Goal: Find specific page/section: Find specific page/section

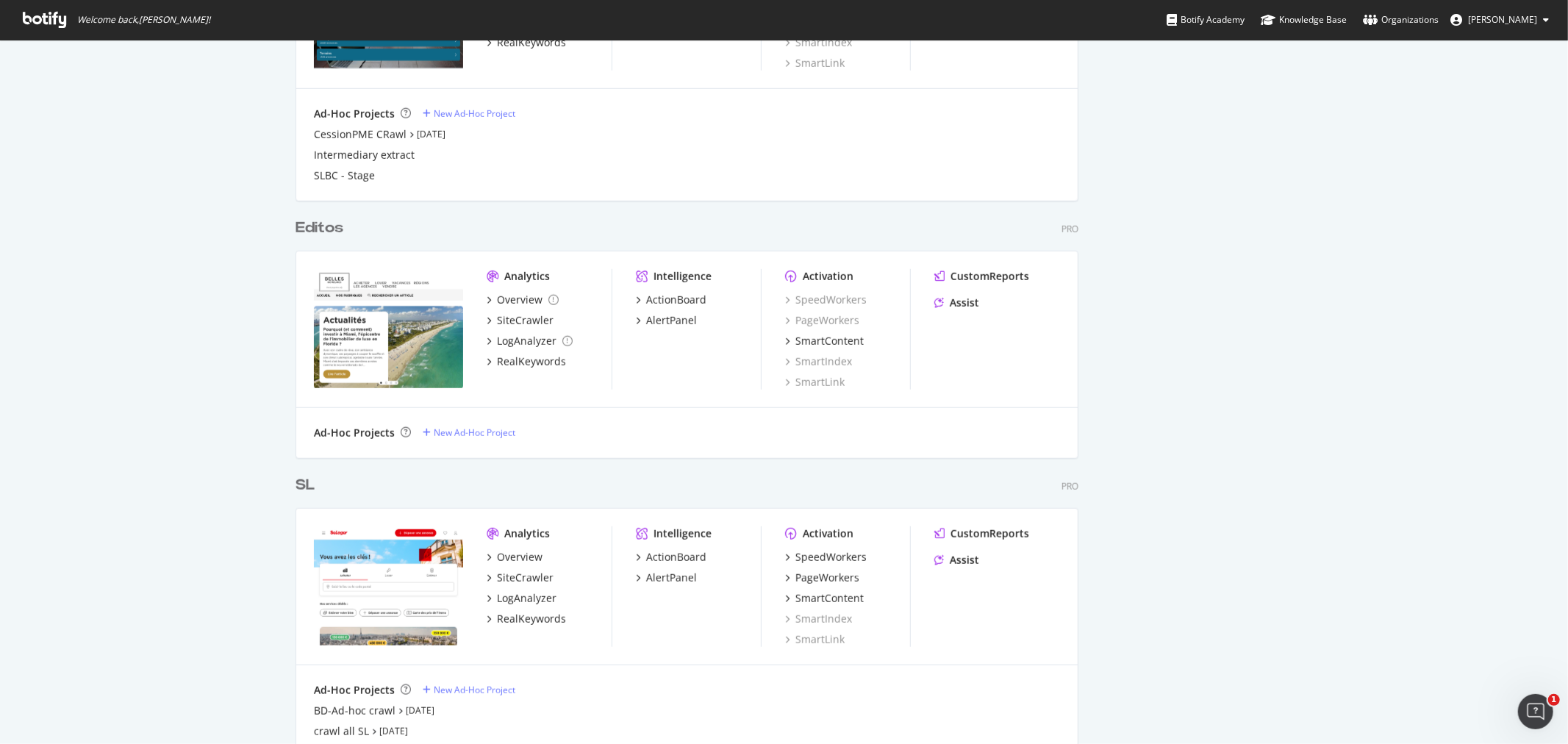
scroll to position [1075, 0]
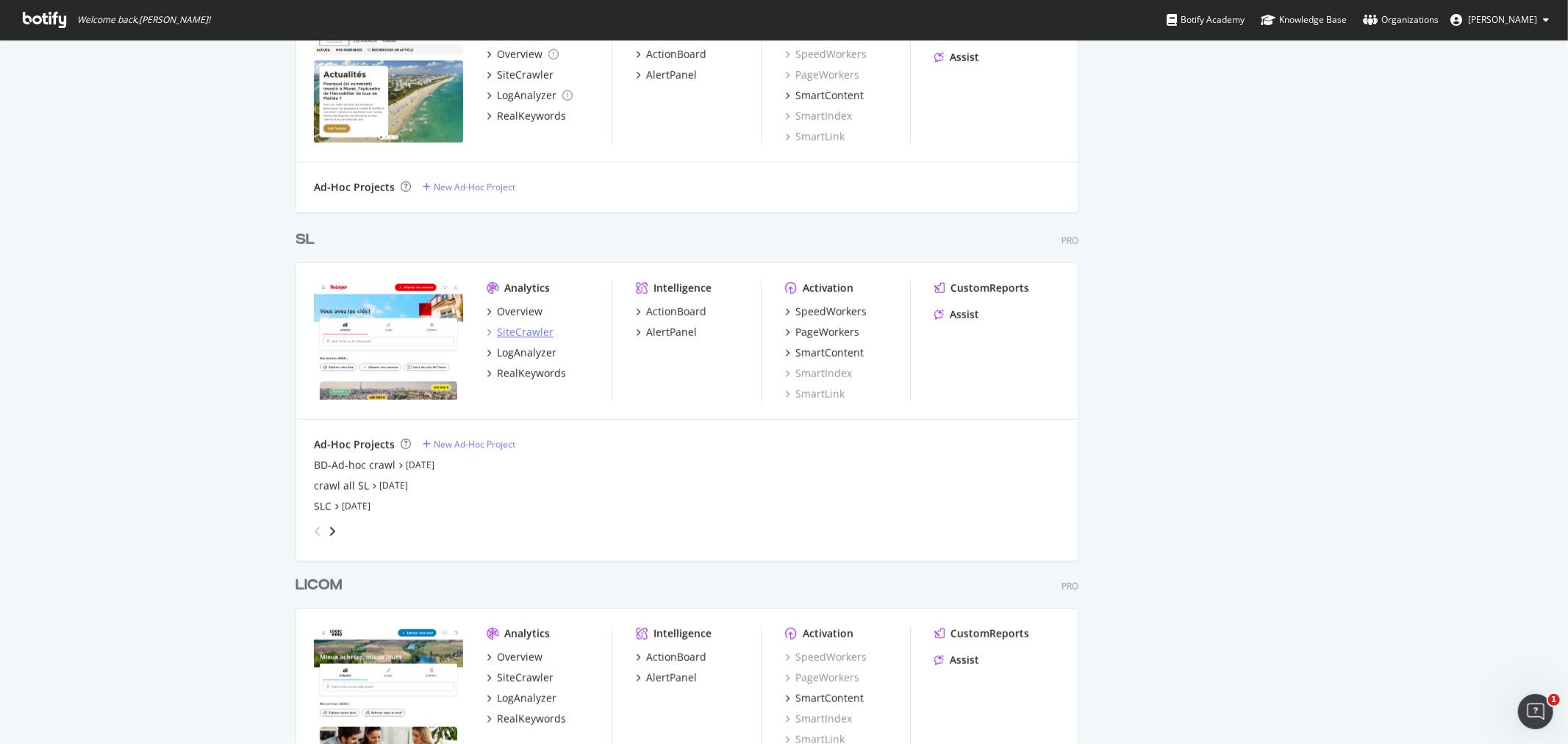
click at [527, 336] on div "SiteCrawler" at bounding box center [525, 332] width 56 height 15
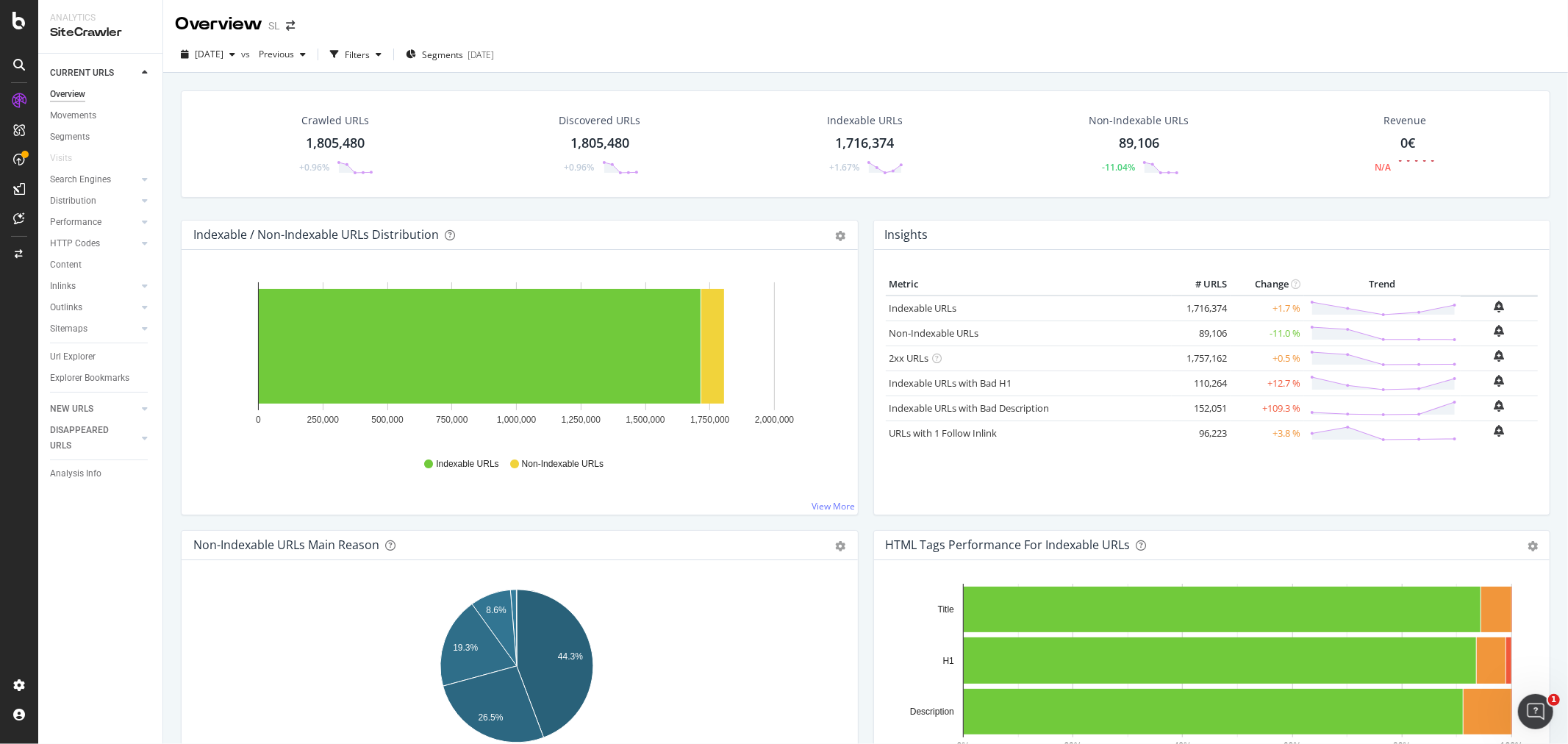
drag, startPoint x: 326, startPoint y: 147, endPoint x: 321, endPoint y: 181, distance: 34.4
click at [326, 147] on div "1,805,480" at bounding box center [336, 143] width 59 height 19
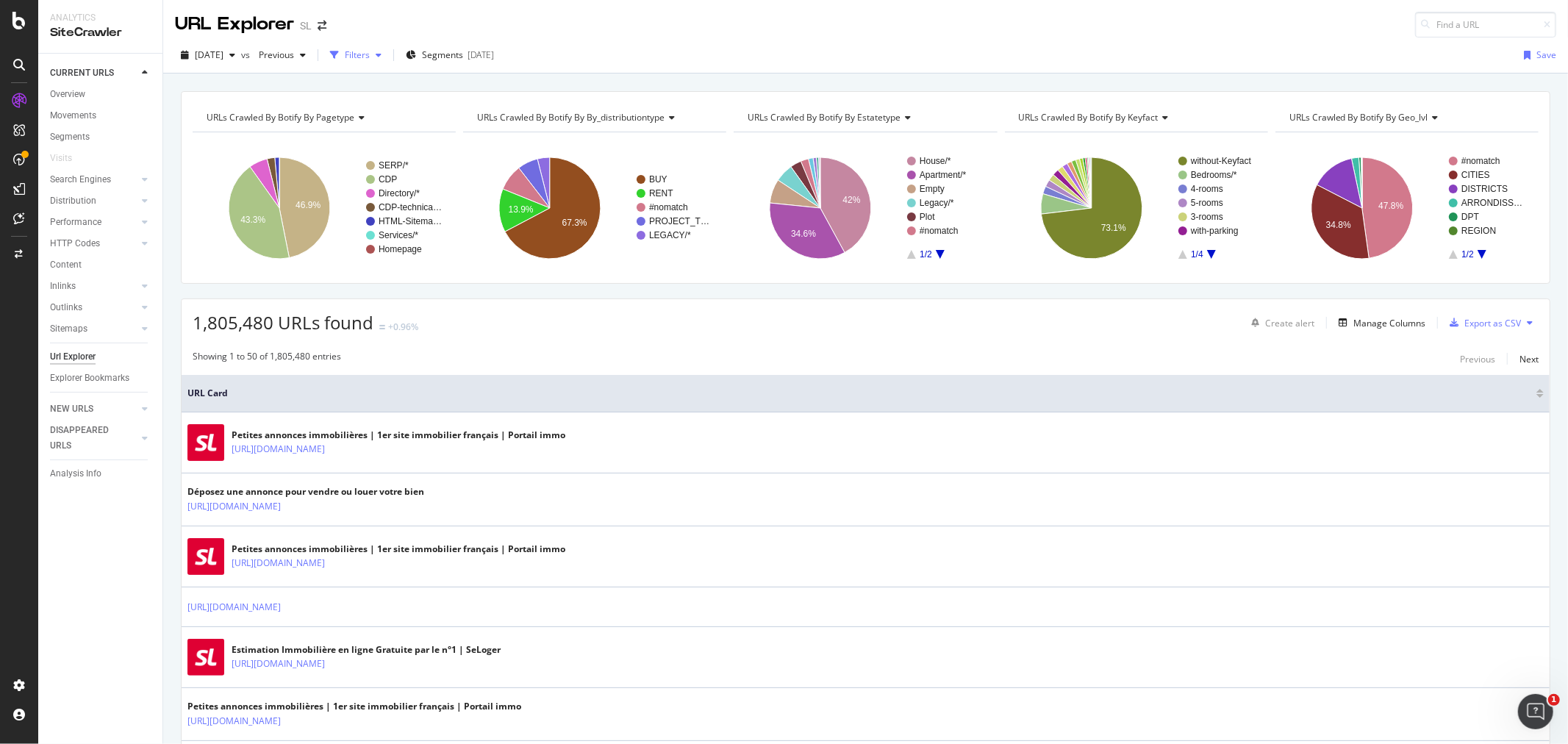
click at [370, 55] on div "Filters" at bounding box center [357, 55] width 25 height 12
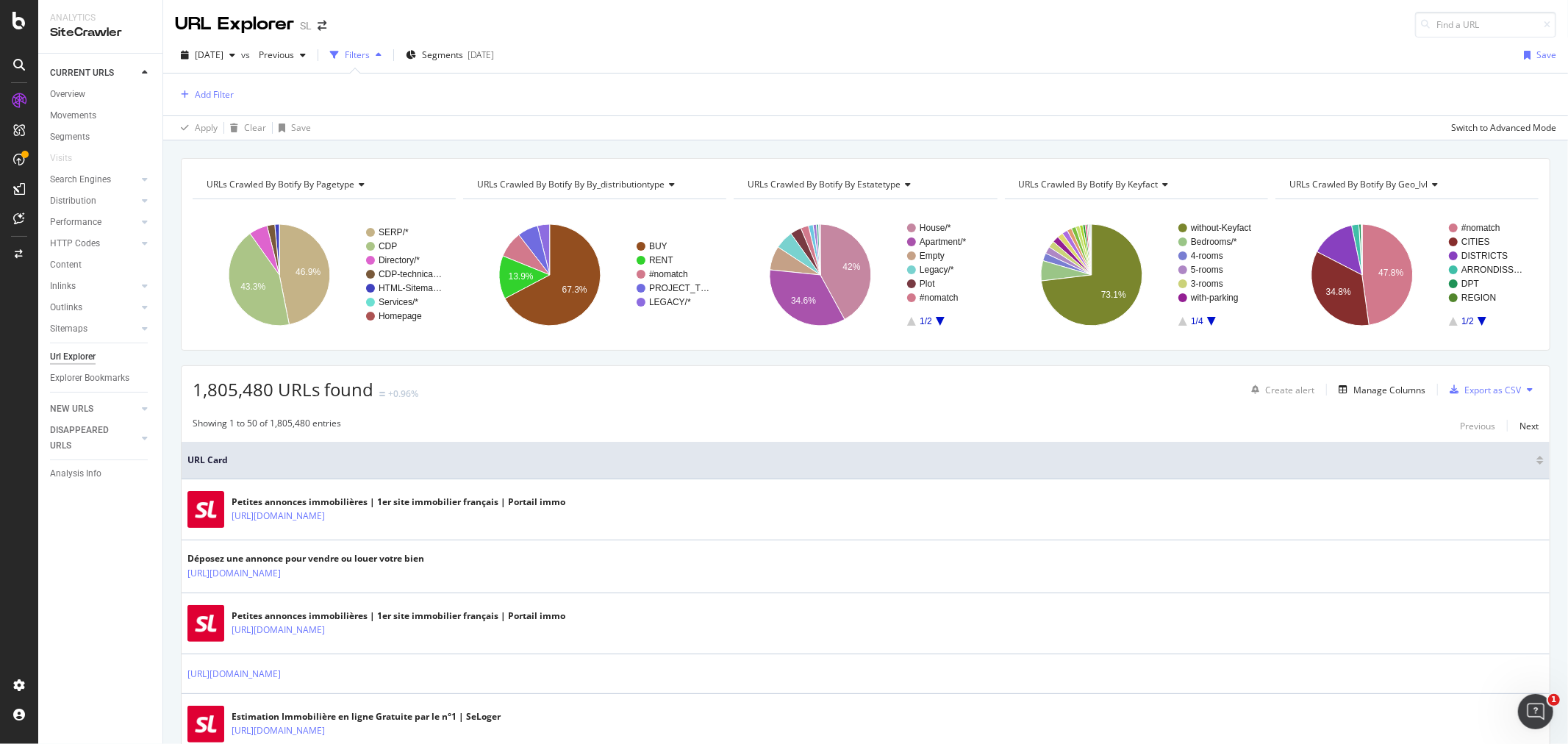
click at [221, 106] on div "Add Filter" at bounding box center [865, 94] width 1381 height 42
click at [218, 98] on div "Add Filter" at bounding box center [214, 94] width 39 height 12
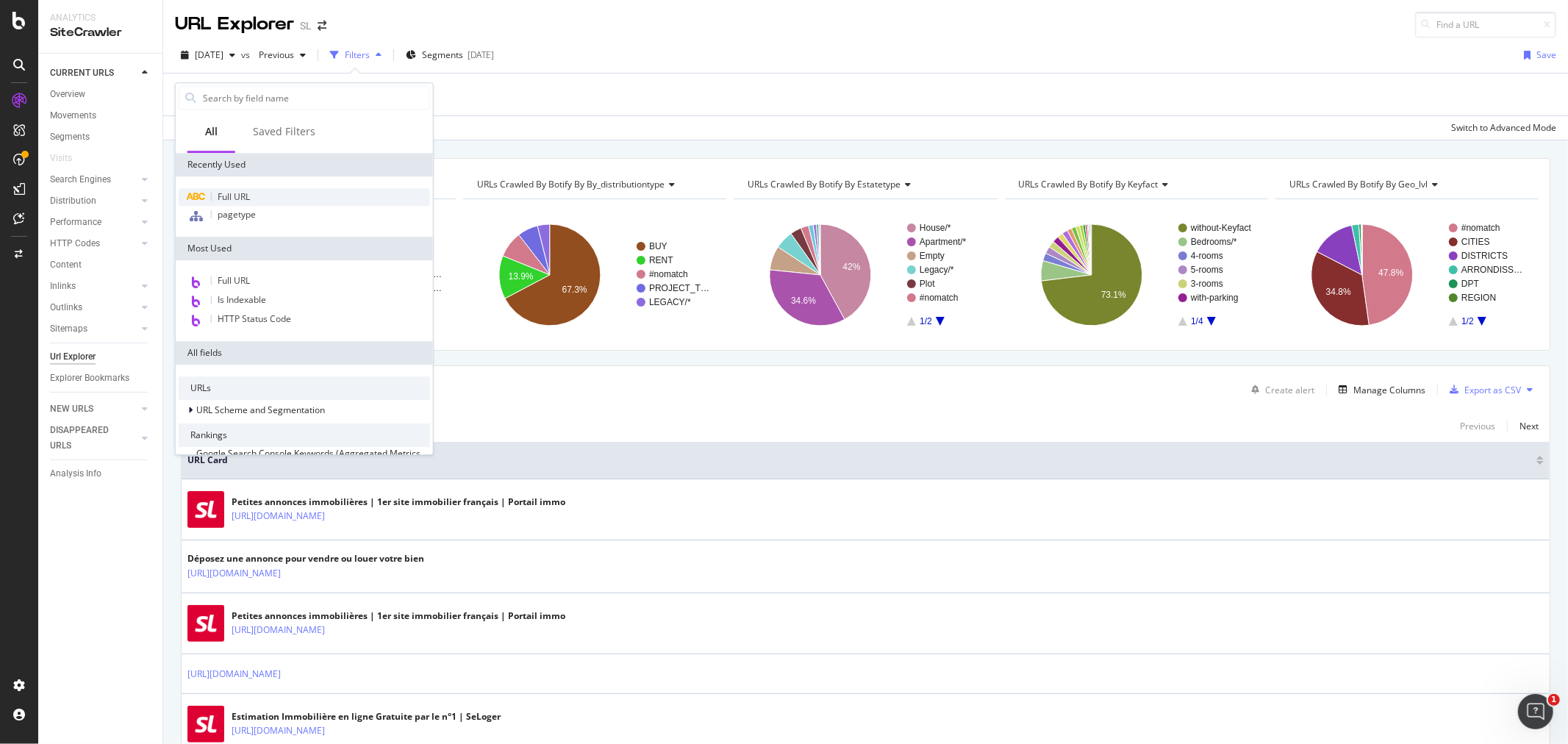
click at [254, 200] on div "Full URL" at bounding box center [304, 196] width 251 height 18
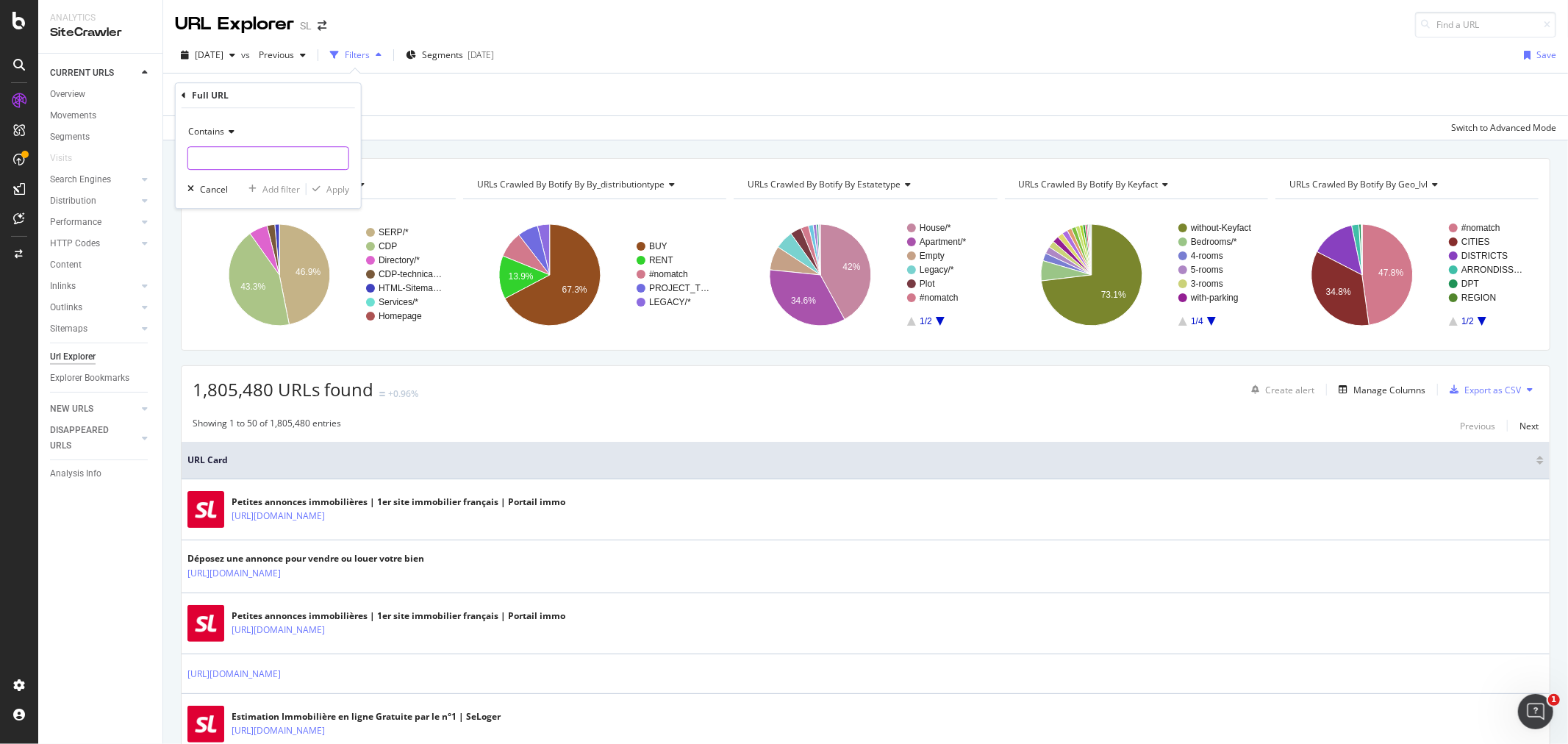
click at [280, 152] on input "text" at bounding box center [268, 158] width 160 height 23
paste input "[URL][DOMAIN_NAME]"
type input "[URL][DOMAIN_NAME]"
click at [343, 192] on div "Apply" at bounding box center [337, 189] width 22 height 12
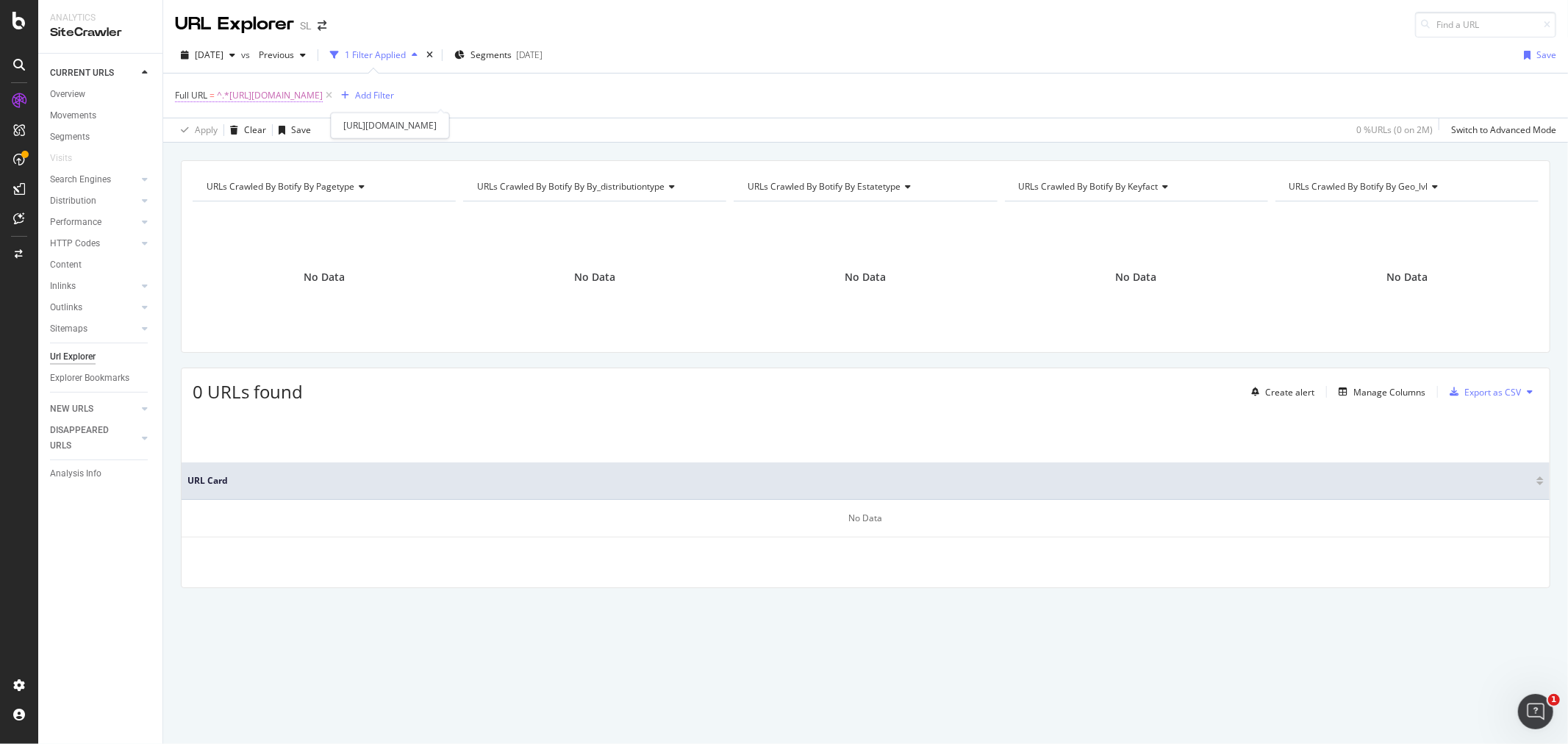
click at [322, 87] on span "^.*[URL][DOMAIN_NAME]" at bounding box center [269, 95] width 106 height 21
click at [311, 166] on input "[URL][DOMAIN_NAME]" at bounding box center [257, 157] width 139 height 23
type input "[URL][DOMAIN_NAME]"
click at [329, 191] on div "Apply" at bounding box center [337, 189] width 22 height 12
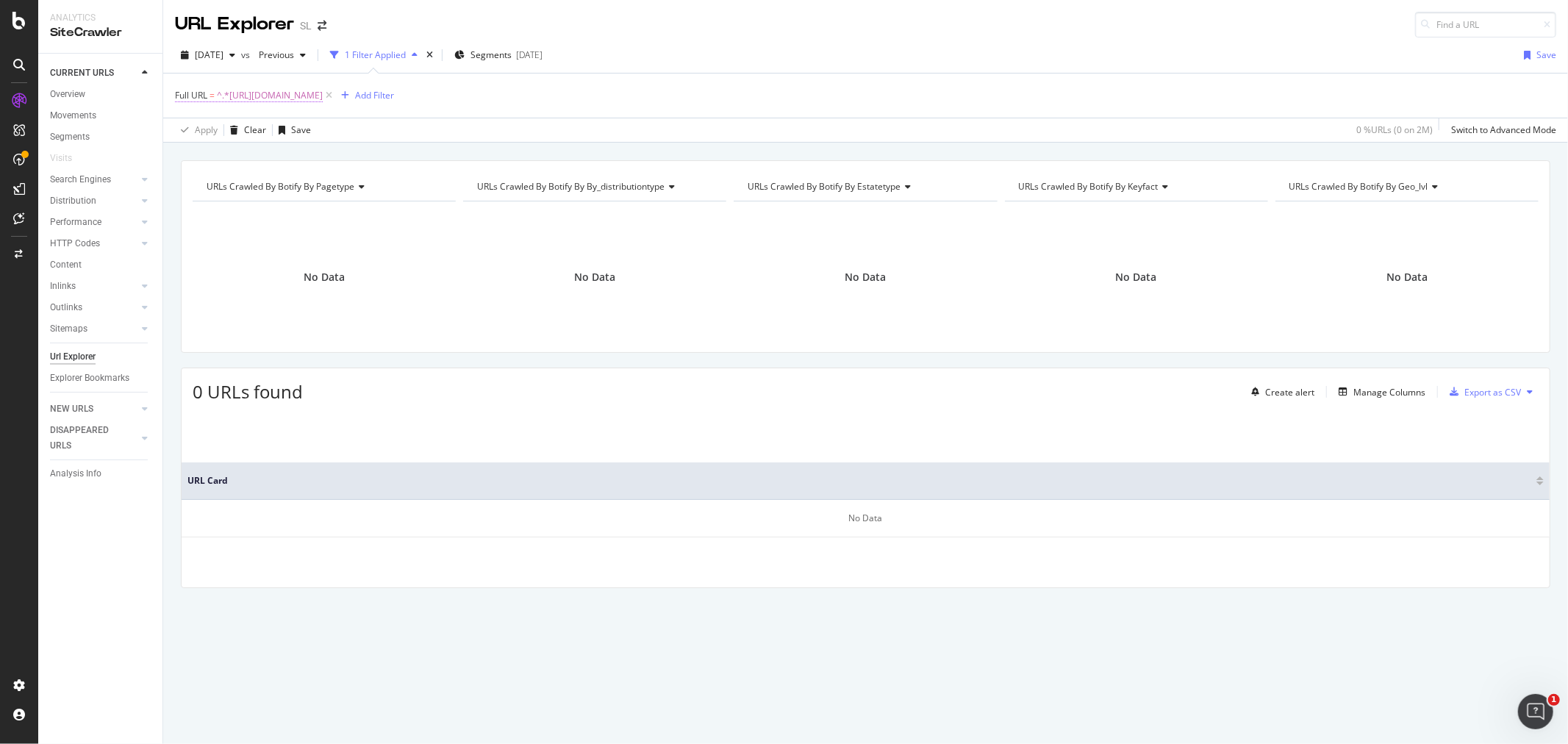
click at [322, 90] on span "^.*[URL][DOMAIN_NAME]" at bounding box center [269, 95] width 106 height 21
click at [294, 160] on input "[URL][DOMAIN_NAME]" at bounding box center [257, 157] width 139 height 23
type input "[URL][DOMAIN_NAME]"
click at [332, 184] on div "Apply" at bounding box center [337, 189] width 22 height 12
